Goal: Find specific page/section: Find specific page/section

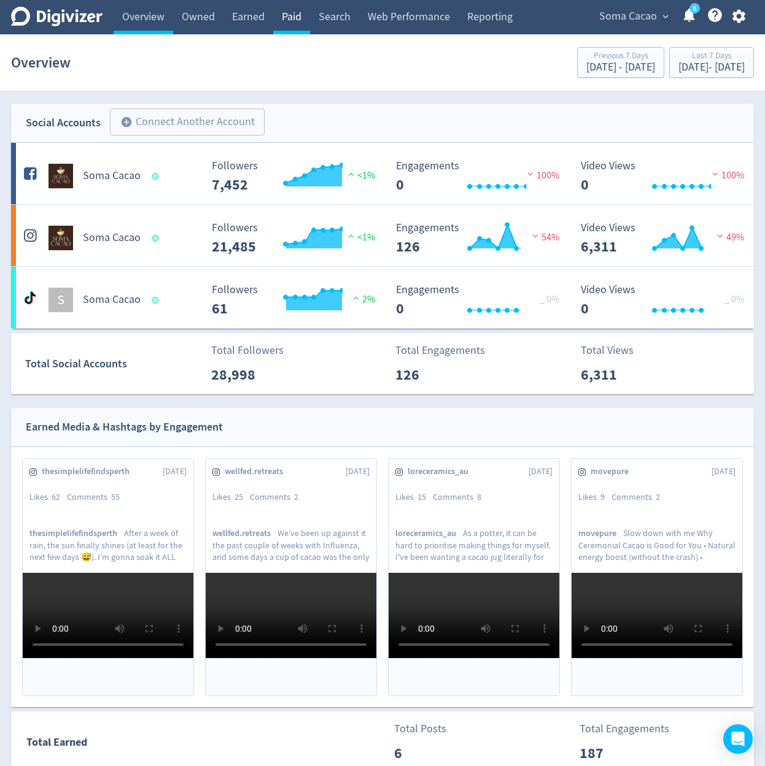
click at [291, 21] on link "Paid" at bounding box center [291, 17] width 37 height 34
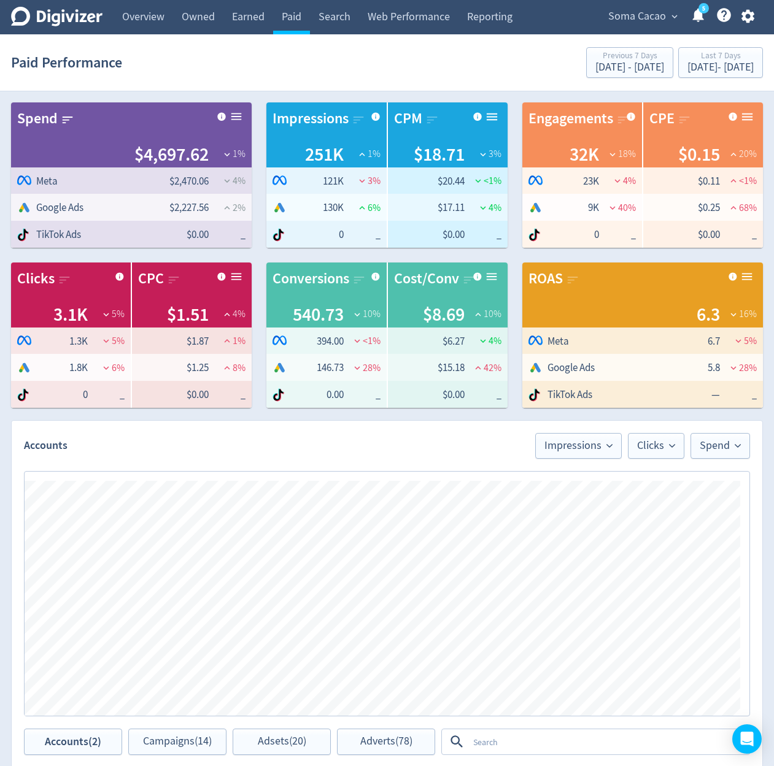
click at [741, 20] on icon "button" at bounding box center [747, 16] width 13 height 13
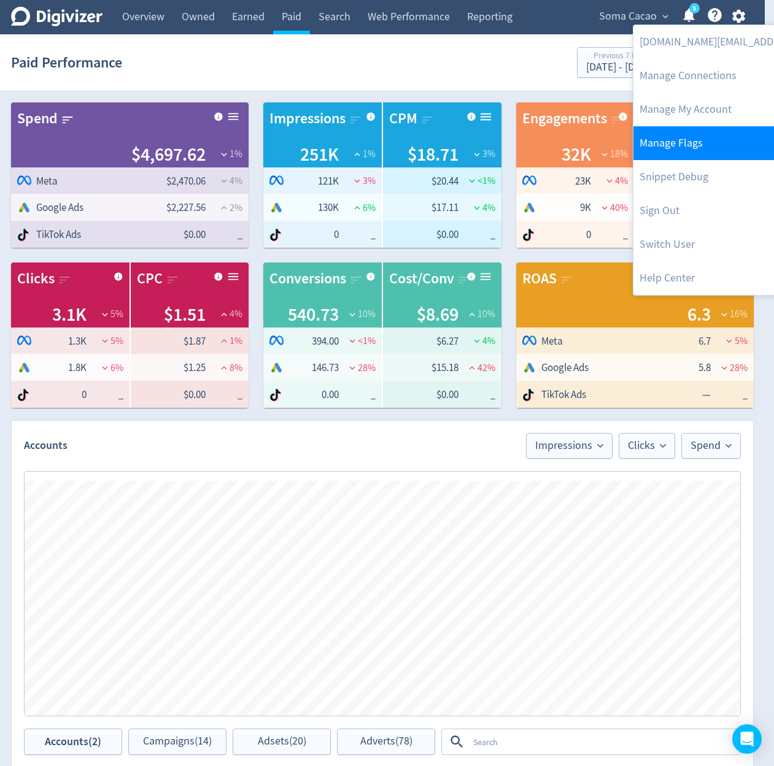
click at [711, 143] on link "Manage Flags" at bounding box center [758, 143] width 250 height 34
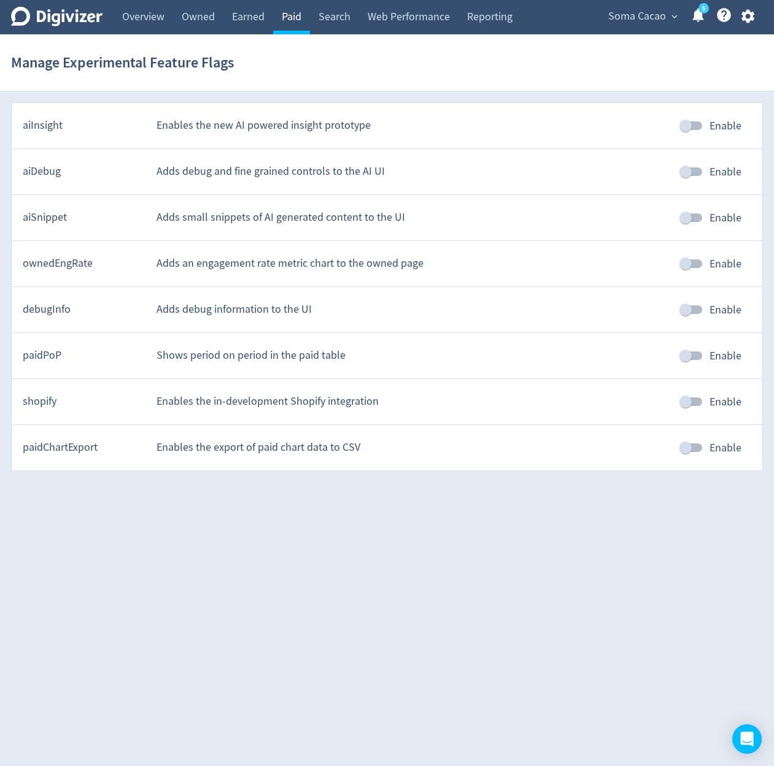
click at [292, 19] on link "Paid" at bounding box center [291, 17] width 37 height 34
